Goal: Transaction & Acquisition: Book appointment/travel/reservation

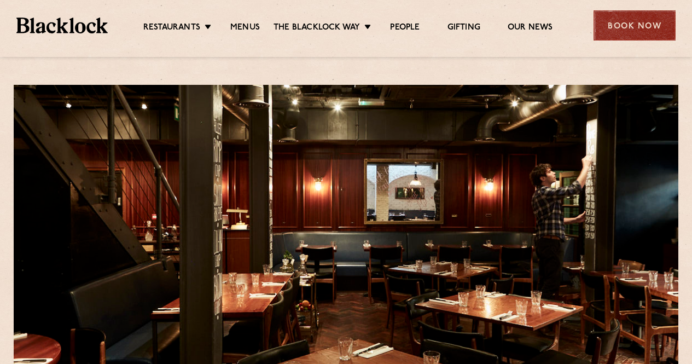
click at [627, 24] on div "Book Now" at bounding box center [635, 25] width 82 height 30
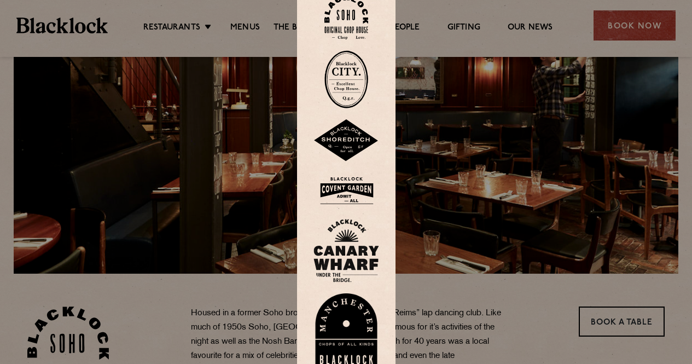
scroll to position [121, 0]
click at [355, 183] on img at bounding box center [347, 191] width 66 height 36
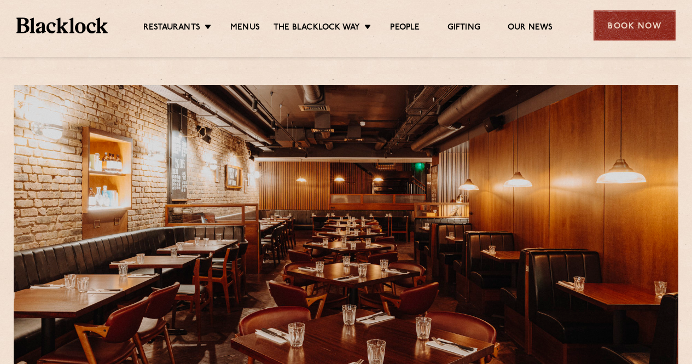
click at [649, 25] on div "Book Now" at bounding box center [635, 25] width 82 height 30
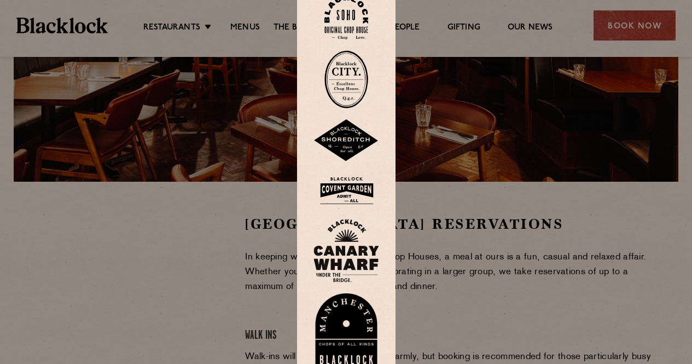
scroll to position [213, 0]
click at [507, 305] on div at bounding box center [346, 182] width 692 height 364
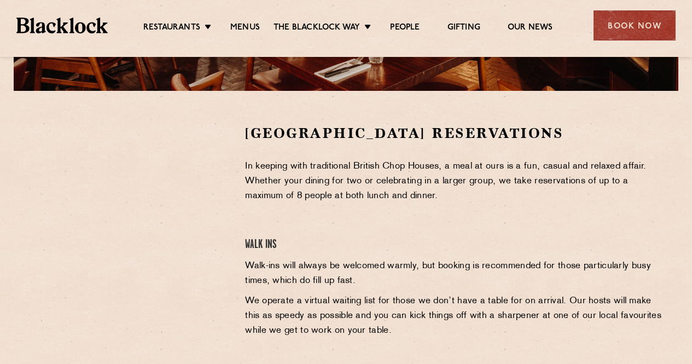
scroll to position [304, 0]
